Goal: Navigation & Orientation: Find specific page/section

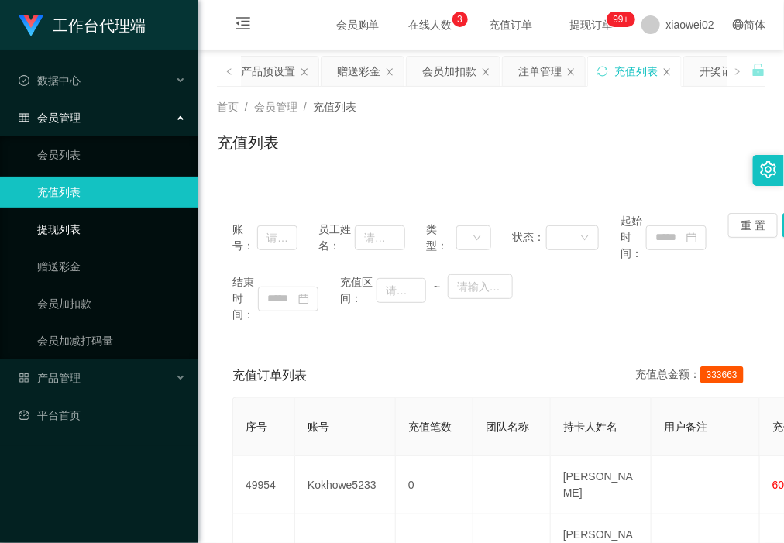
scroll to position [172, 0]
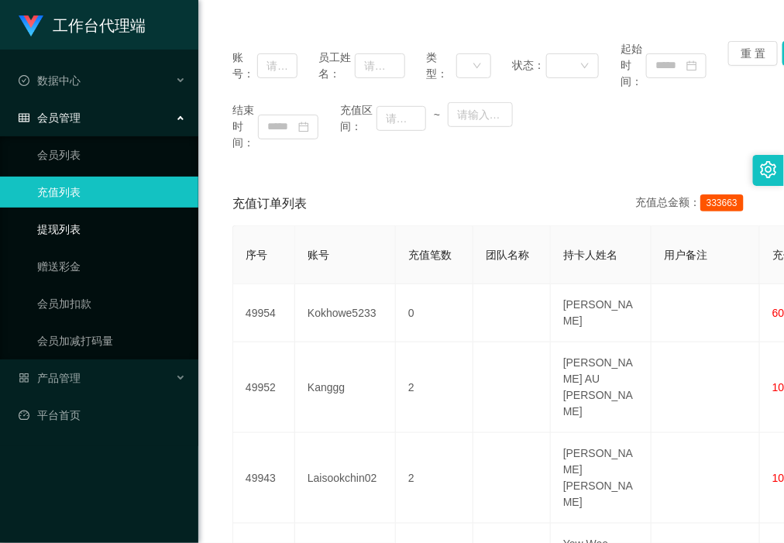
drag, startPoint x: 89, startPoint y: 232, endPoint x: 94, endPoint y: 183, distance: 49.8
click at [90, 232] on link "提现列表" at bounding box center [111, 229] width 149 height 31
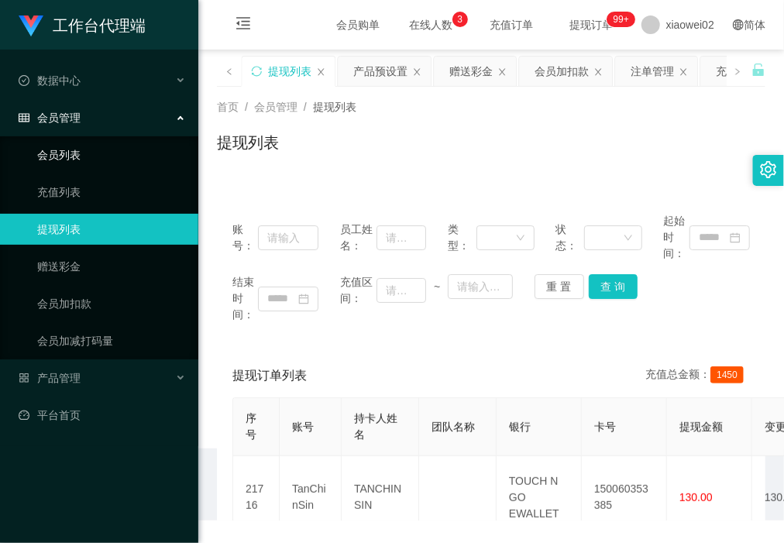
click at [94, 163] on link "会员列表" at bounding box center [111, 154] width 149 height 31
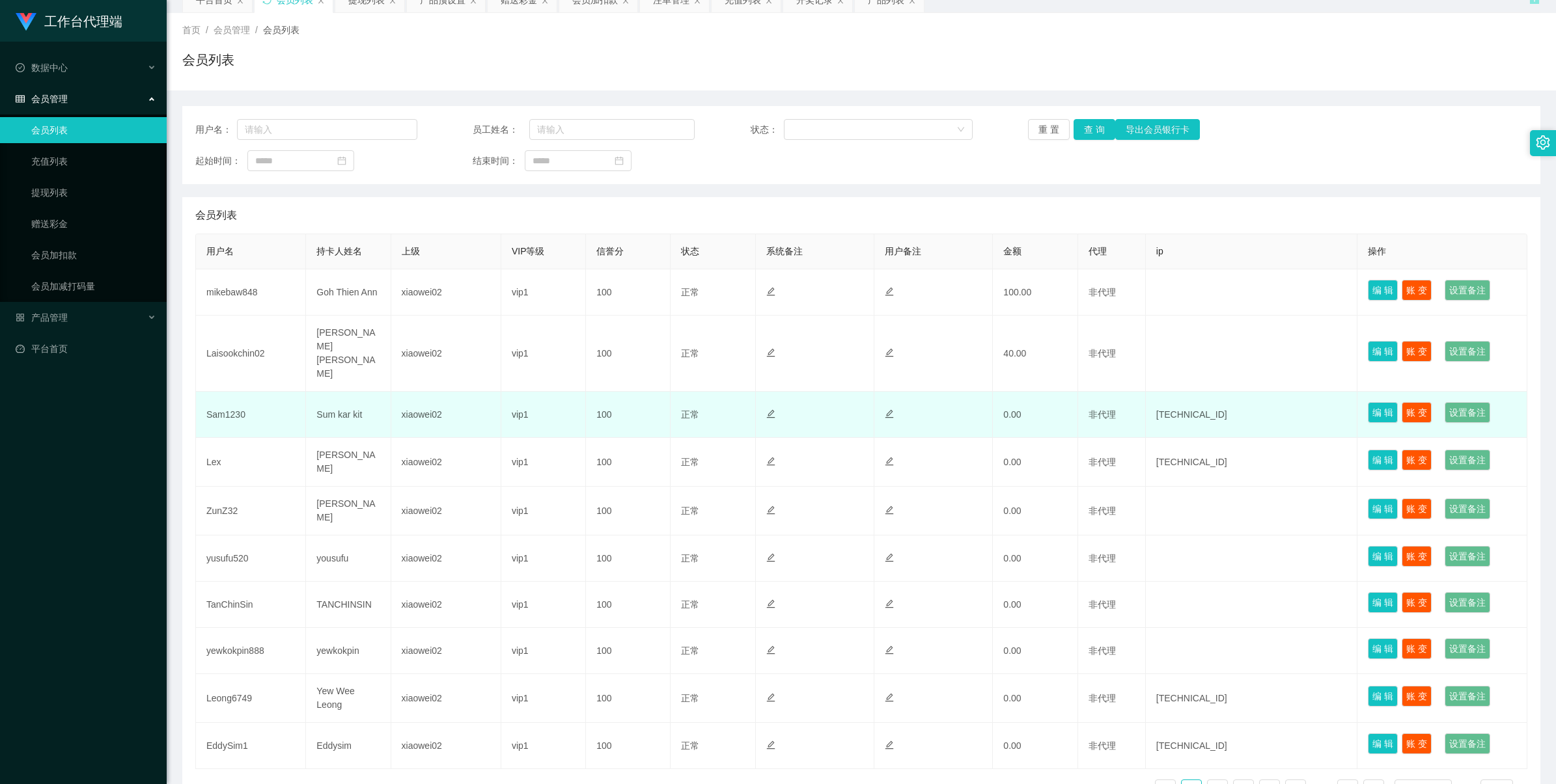
scroll to position [118, 0]
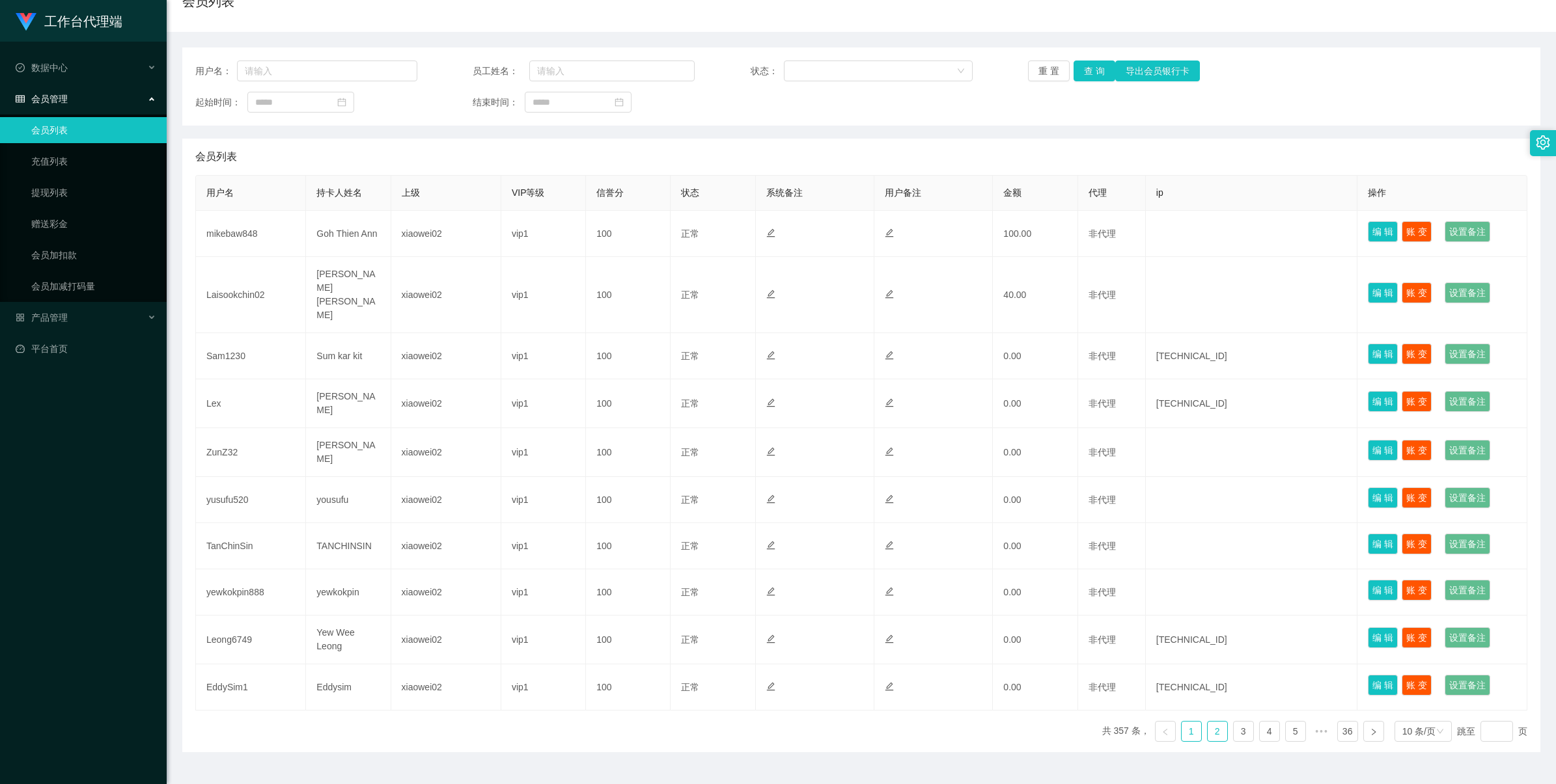
click at [1208, 722] on link "2" at bounding box center [1217, 731] width 19 height 19
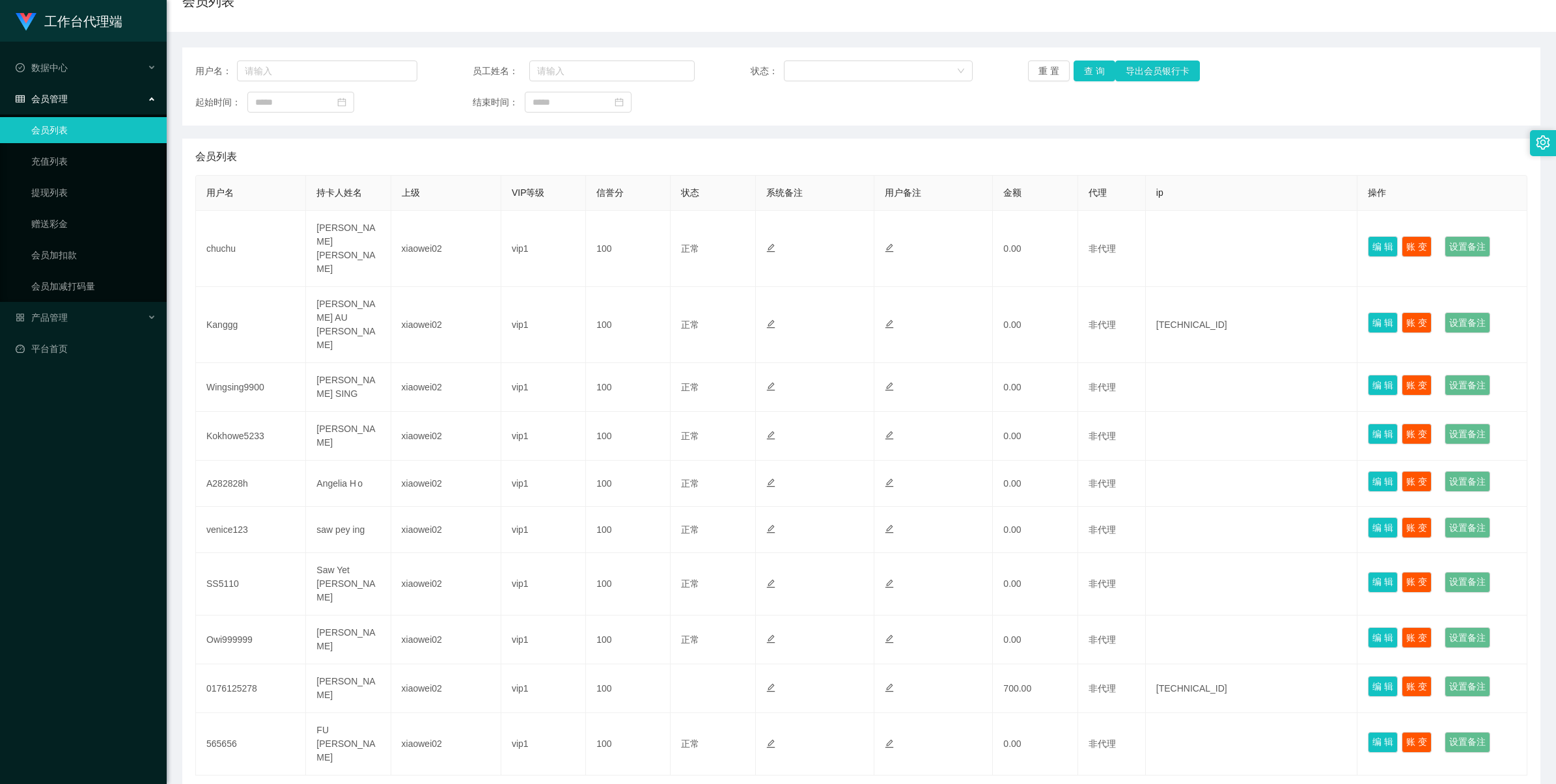
click at [1182, 784] on link "1" at bounding box center [1191, 797] width 19 height 19
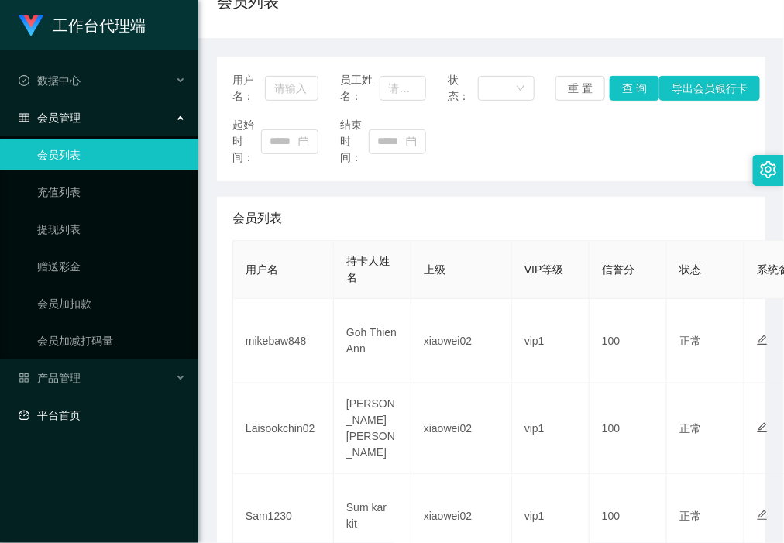
click at [64, 418] on link "平台首页" at bounding box center [102, 415] width 167 height 31
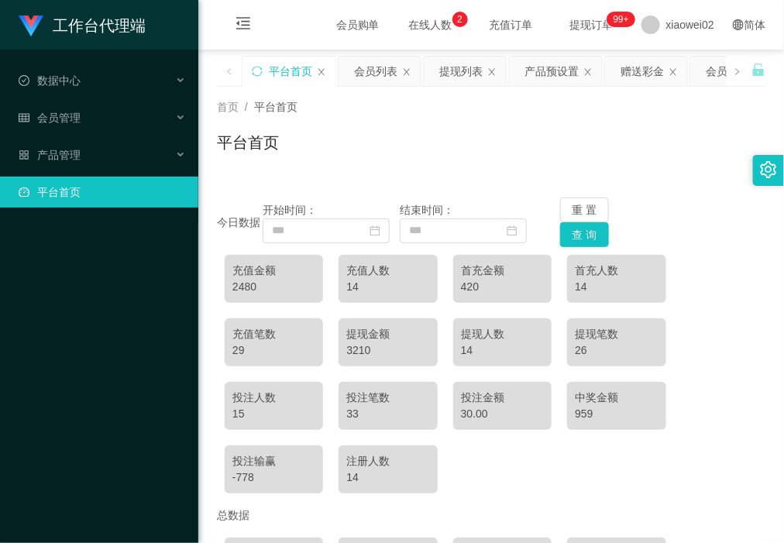
click at [392, 150] on div "平台首页" at bounding box center [491, 149] width 548 height 36
